Goal: Find specific page/section: Find specific page/section

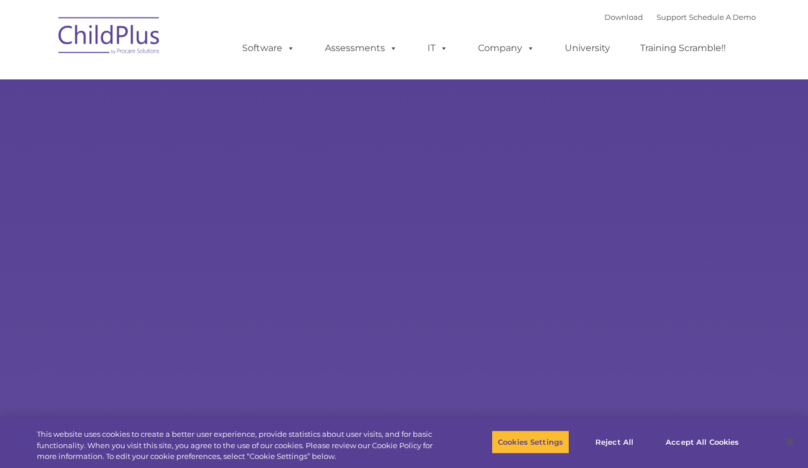
type input ""
select select "MEDIUM"
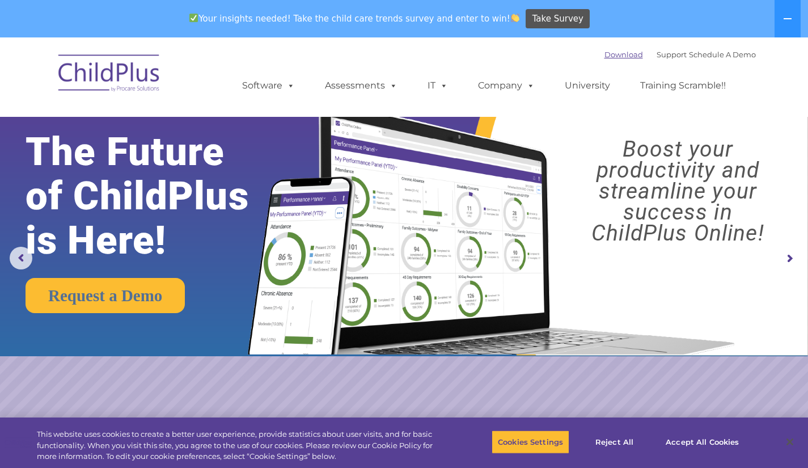
click at [604, 57] on link "Download" at bounding box center [623, 54] width 39 height 9
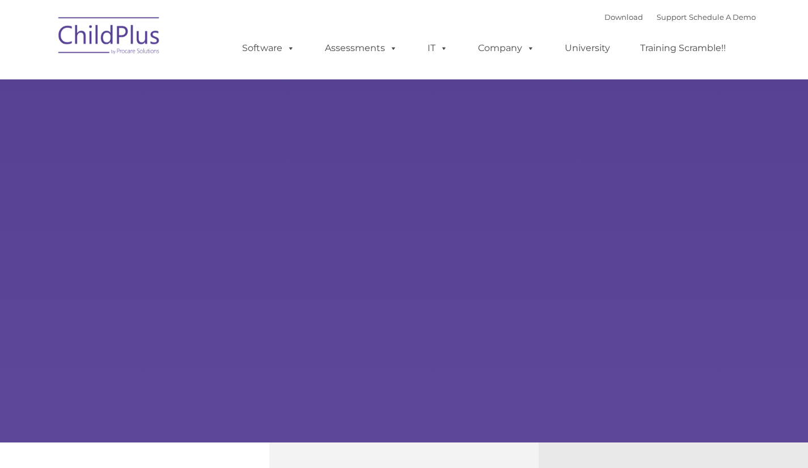
type input ""
select select "MEDIUM"
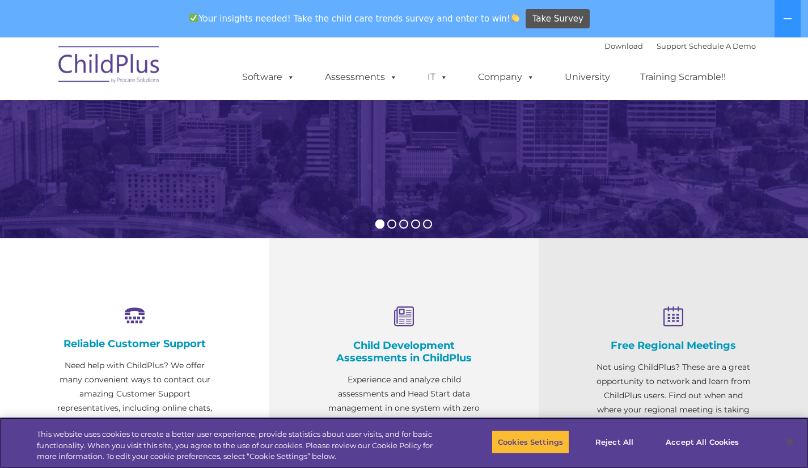
scroll to position [238, 0]
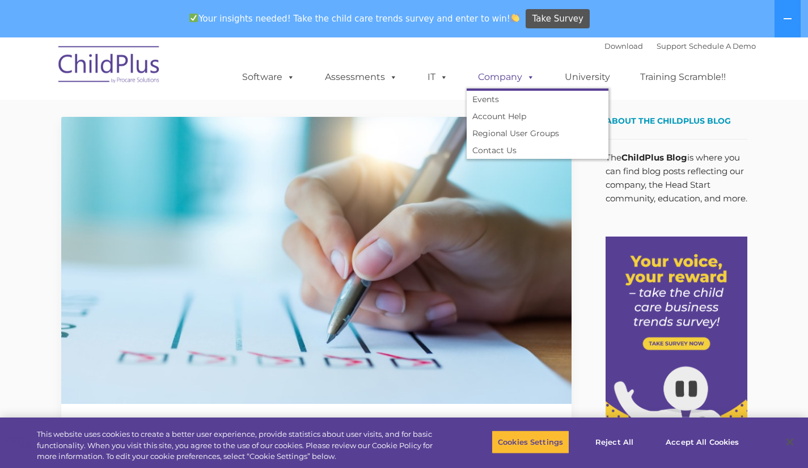
click at [498, 82] on link "Company" at bounding box center [506, 77] width 79 height 23
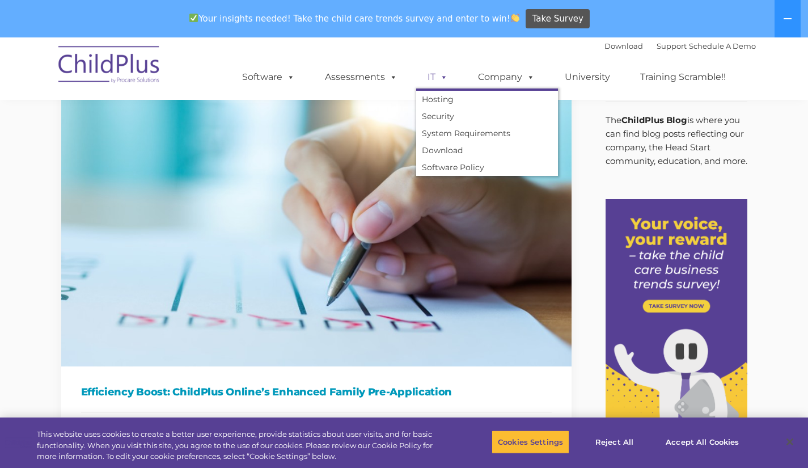
click at [434, 71] on link "IT" at bounding box center [437, 77] width 43 height 23
